Goal: Transaction & Acquisition: Purchase product/service

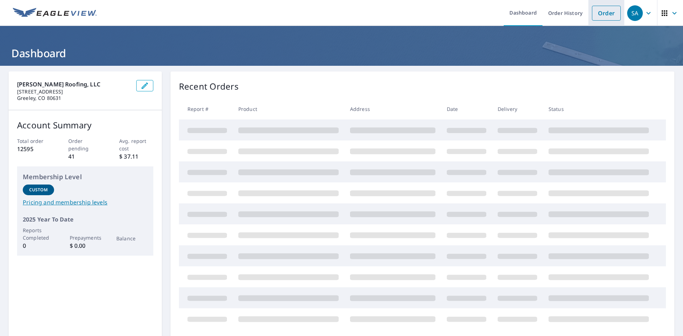
click at [603, 18] on link "Order" at bounding box center [606, 13] width 29 height 15
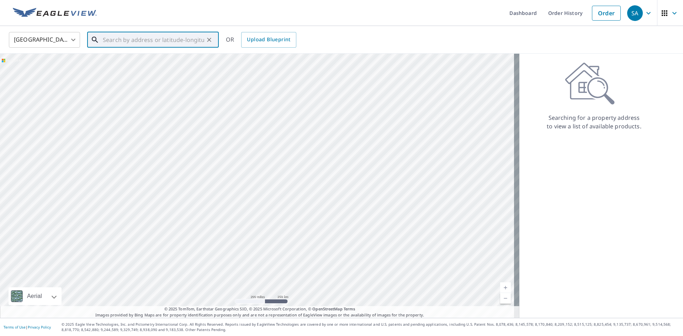
click at [182, 41] on input "text" at bounding box center [153, 40] width 101 height 20
paste input "[STREET_ADDRESS]"
click at [167, 63] on span "[STREET_ADDRESS]" at bounding box center [157, 60] width 112 height 9
type input "[STREET_ADDRESS]"
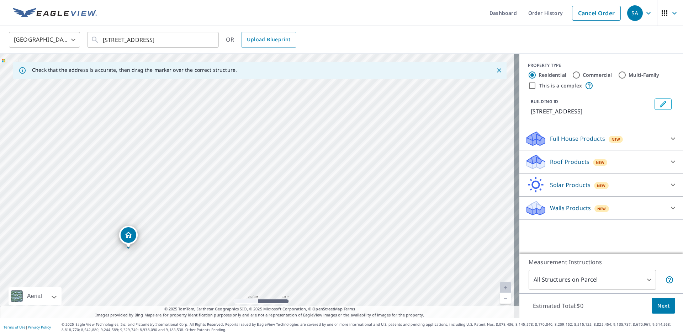
click at [584, 166] on div "Roof Products New" at bounding box center [594, 162] width 139 height 17
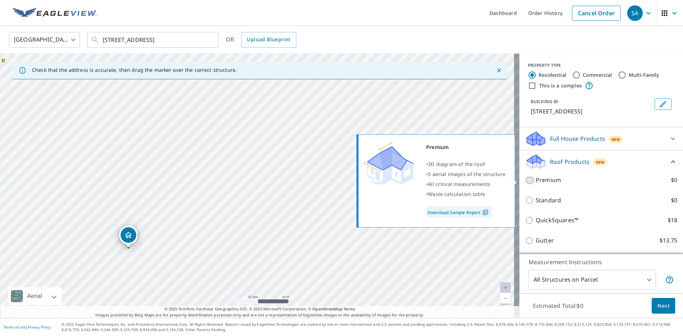
click at [526, 179] on input "Premium $0" at bounding box center [530, 180] width 11 height 9
checkbox input "true"
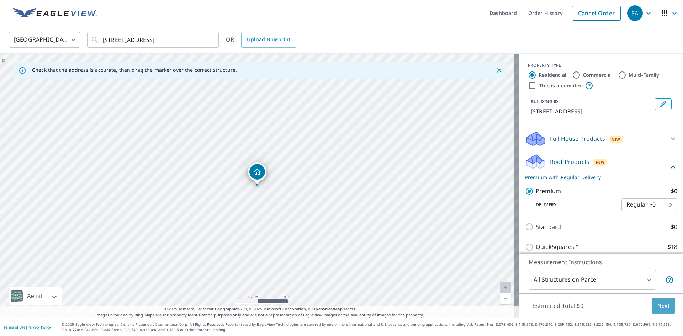
click at [660, 304] on span "Next" at bounding box center [663, 306] width 12 height 9
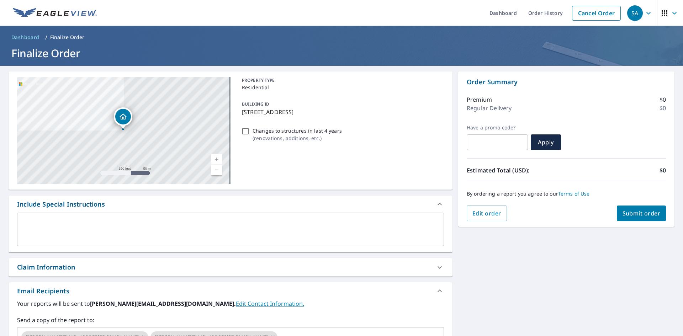
click at [625, 214] on span "Submit order" at bounding box center [641, 213] width 38 height 8
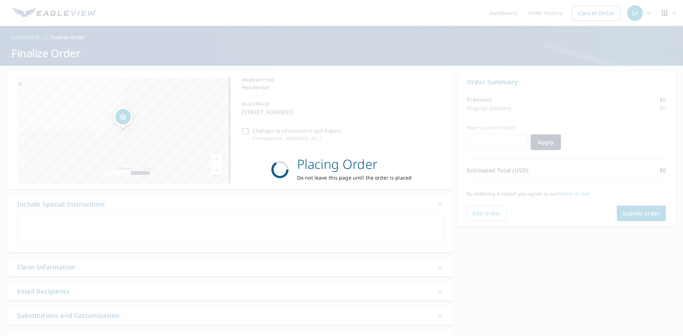
checkbox input "true"
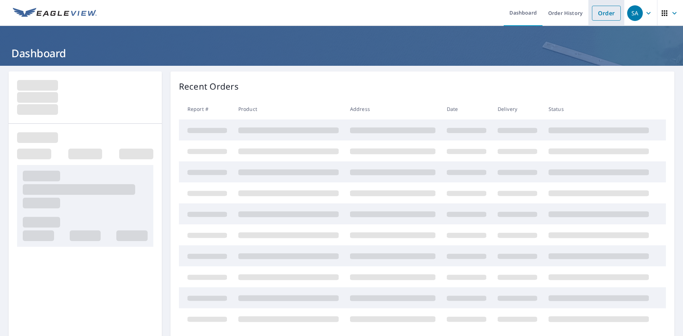
click at [594, 11] on link "Order" at bounding box center [606, 13] width 29 height 15
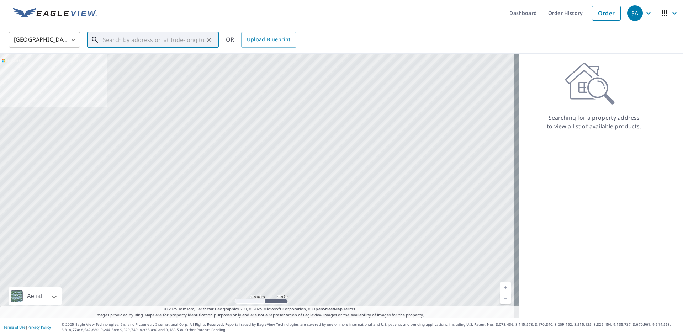
click at [124, 43] on input "text" at bounding box center [153, 40] width 101 height 20
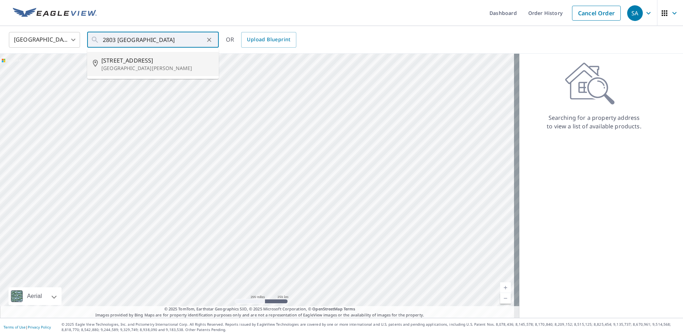
type input "[STREET_ADDRESS][PERSON_NAME]"
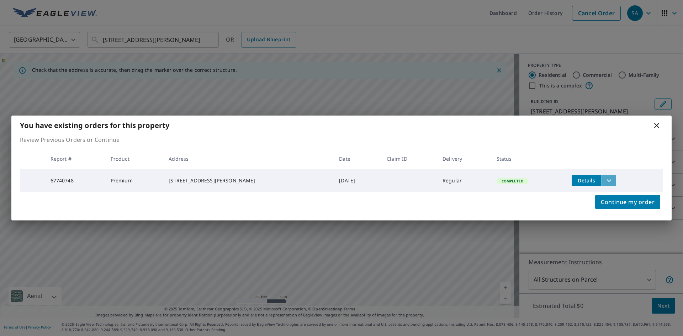
click at [605, 178] on icon "filesDropdownBtn-67740748" at bounding box center [609, 180] width 9 height 9
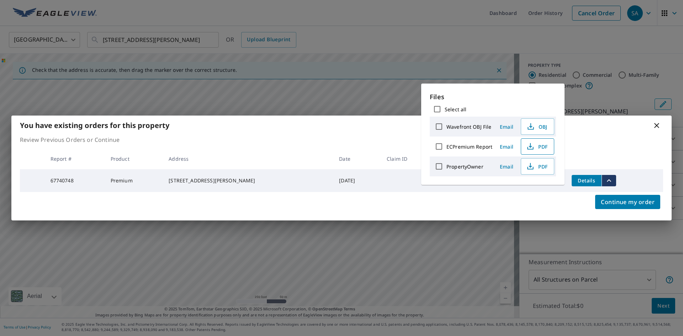
click at [544, 147] on span "PDF" at bounding box center [536, 146] width 23 height 9
